Goal: Task Accomplishment & Management: Manage account settings

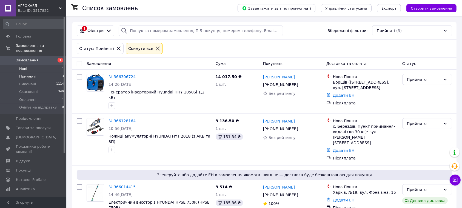
click at [21, 66] on span "Нові" at bounding box center [23, 68] width 8 height 5
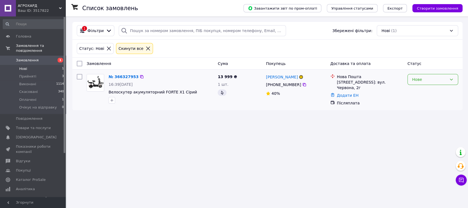
click at [429, 81] on div "Нове" at bounding box center [429, 79] width 35 height 6
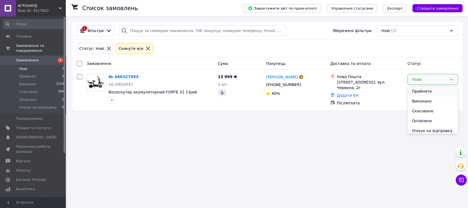
click at [425, 89] on li "Прийнято" at bounding box center [432, 91] width 50 height 10
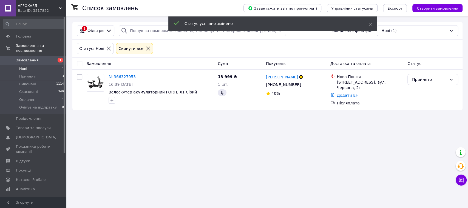
click at [22, 58] on span "Замовлення" at bounding box center [27, 60] width 23 height 5
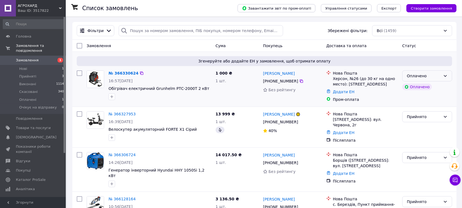
click at [443, 76] on icon at bounding box center [445, 76] width 4 height 4
click at [429, 85] on li "Прийнято" at bounding box center [427, 88] width 49 height 10
click at [457, 181] on icon at bounding box center [454, 179] width 5 height 5
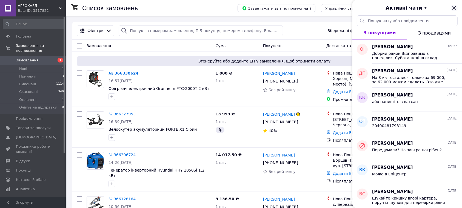
click at [453, 7] on icon "Закрити" at bounding box center [454, 8] width 4 height 4
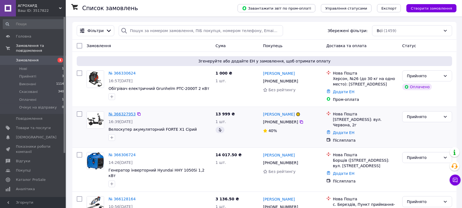
click at [122, 116] on link "№ 366327953" at bounding box center [122, 114] width 27 height 4
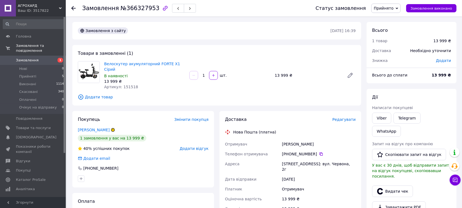
click at [113, 128] on icon at bounding box center [112, 129] width 3 height 3
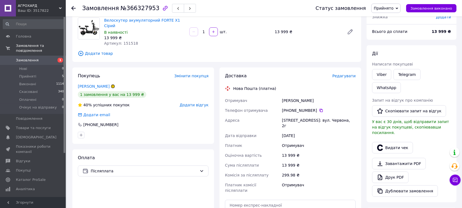
scroll to position [36, 0]
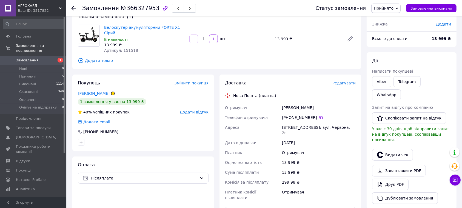
click at [73, 8] on icon at bounding box center [73, 8] width 4 height 4
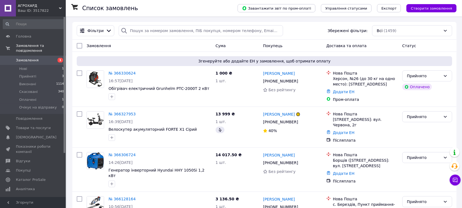
click at [40, 58] on span "Замовлення" at bounding box center [33, 60] width 35 height 5
click at [28, 65] on li "Нові 1" at bounding box center [33, 69] width 67 height 8
